Goal: Task Accomplishment & Management: Manage account settings

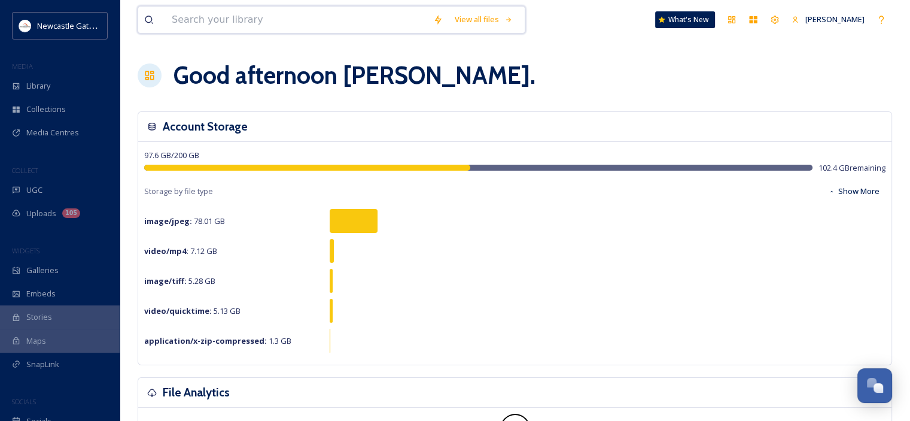
click at [251, 23] on input at bounding box center [297, 20] width 262 height 26
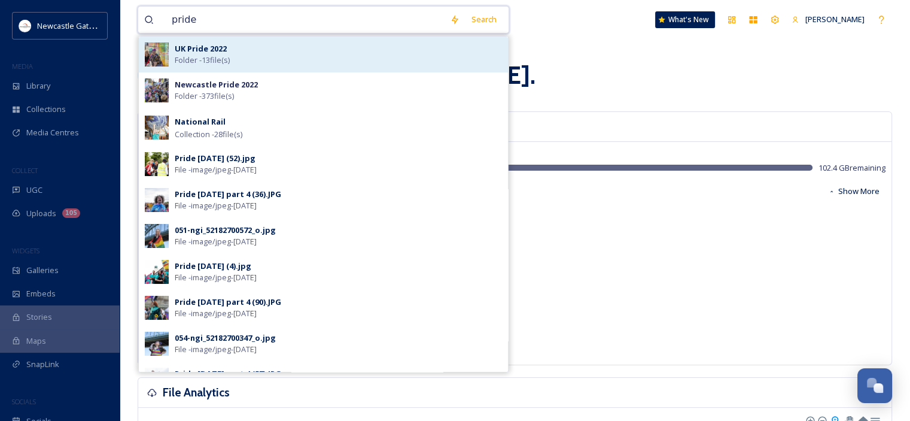
type input "pride"
click at [213, 52] on strong "UK Pride 2022" at bounding box center [201, 48] width 52 height 11
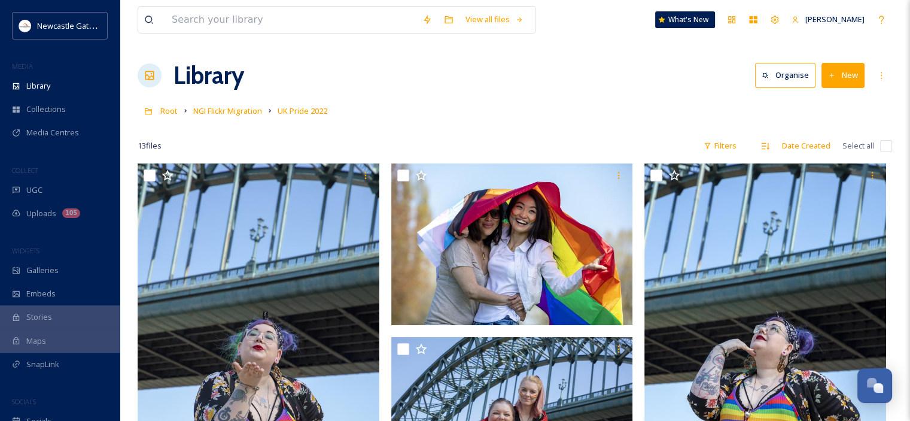
click at [886, 149] on input "checkbox" at bounding box center [886, 146] width 12 height 12
checkbox input "true"
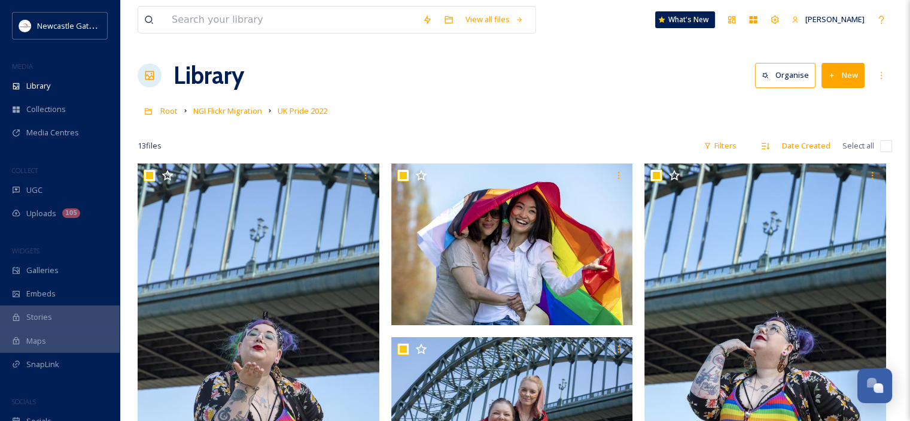
checkbox input "true"
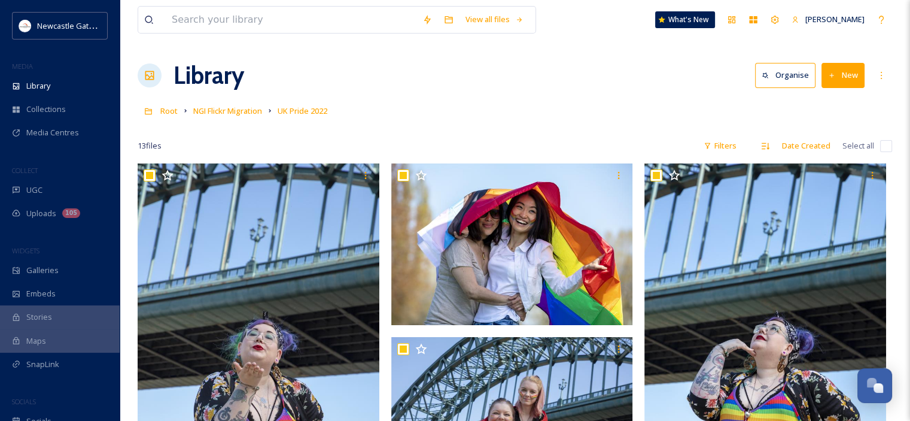
checkbox input "true"
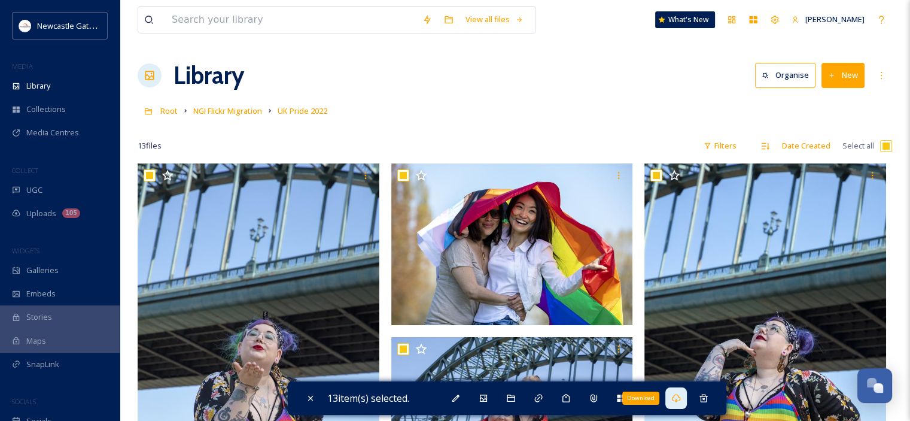
click at [674, 395] on icon at bounding box center [676, 398] width 10 height 10
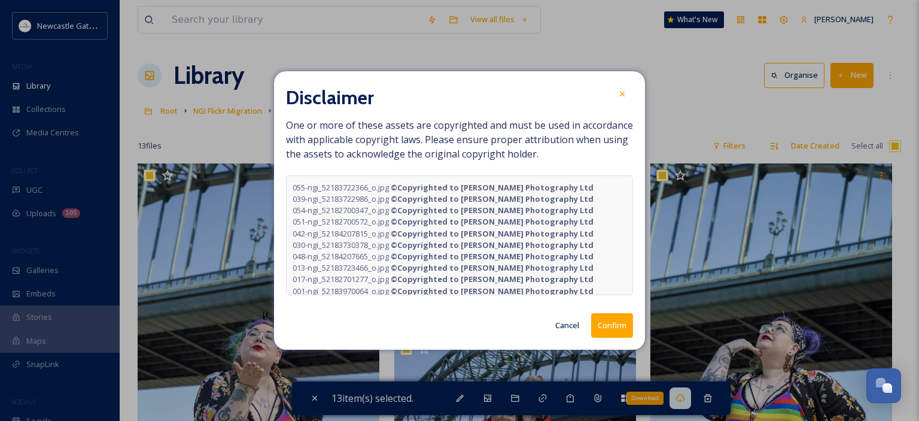
click at [615, 327] on button "Confirm" at bounding box center [612, 325] width 42 height 25
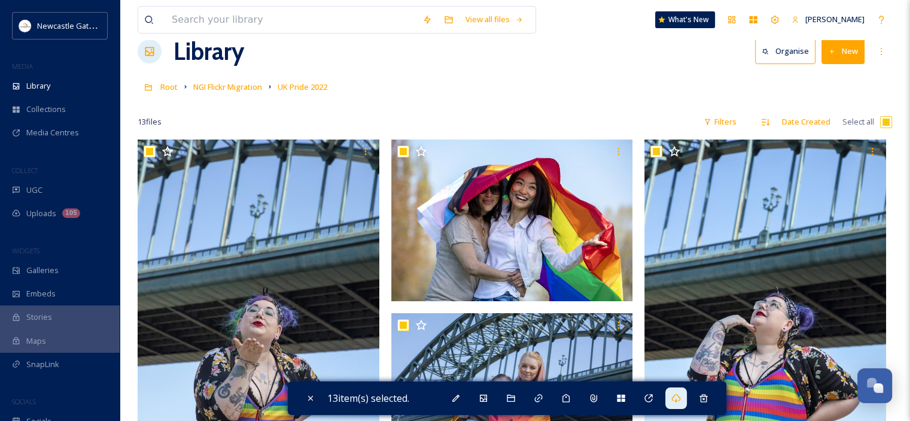
scroll to position [13, 0]
